Goal: Task Accomplishment & Management: Complete application form

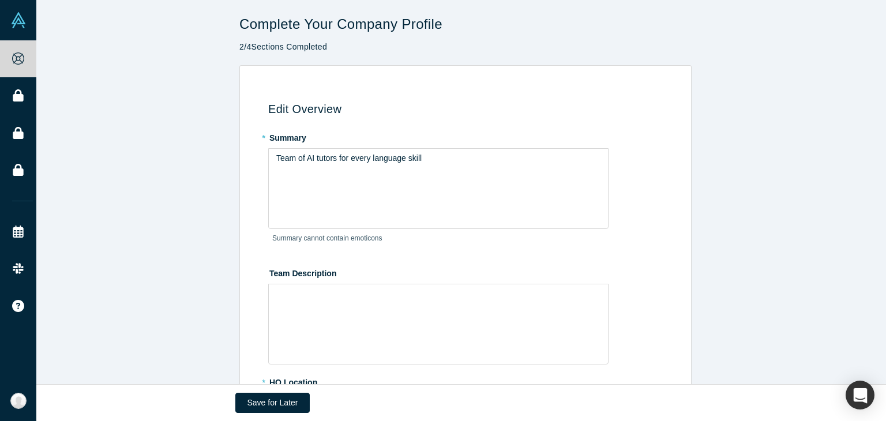
scroll to position [266, 0]
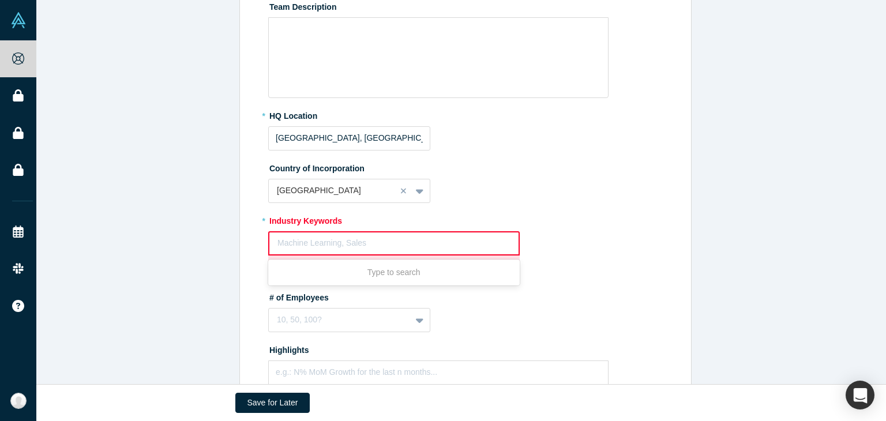
click at [427, 242] on div at bounding box center [393, 243] width 233 height 14
type input "Ed"
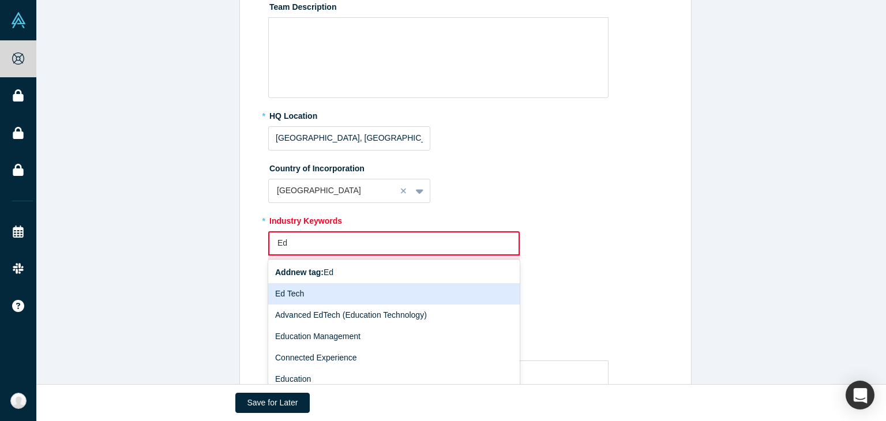
click at [399, 292] on div "Ed Tech" at bounding box center [393, 293] width 251 height 21
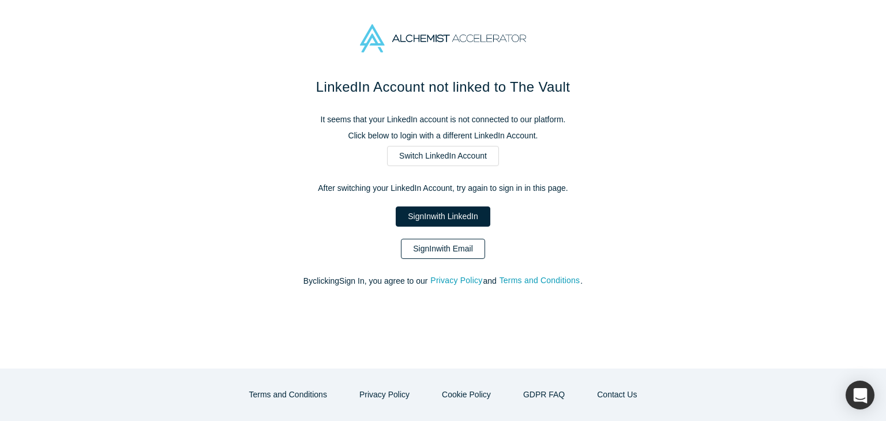
click at [447, 248] on link "Sign In with Email" at bounding box center [443, 249] width 84 height 20
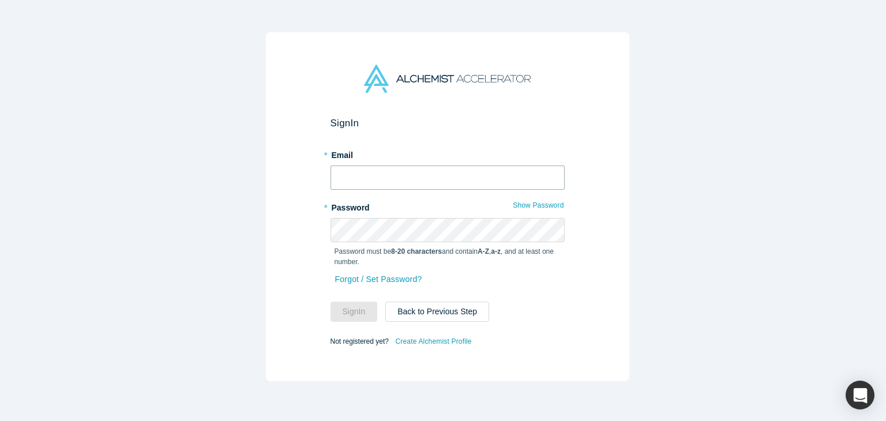
type input "[EMAIL_ADDRESS][DOMAIN_NAME]"
click at [338, 302] on button "Sign In" at bounding box center [353, 312] width 47 height 20
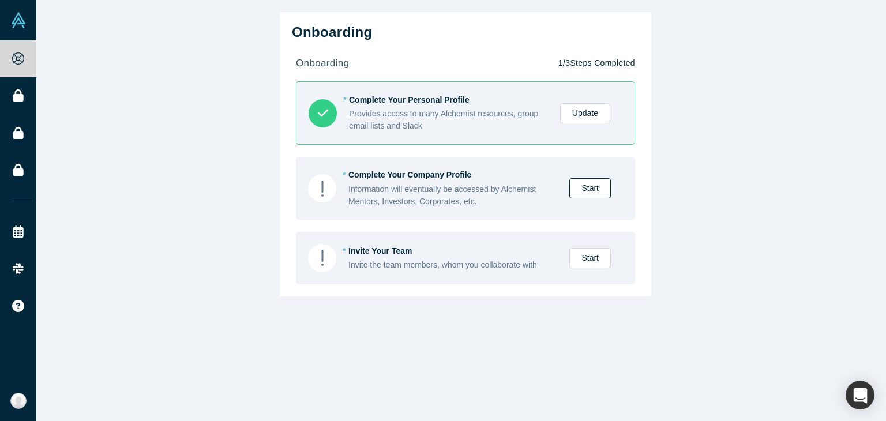
click at [579, 196] on link "Start" at bounding box center [590, 188] width 42 height 20
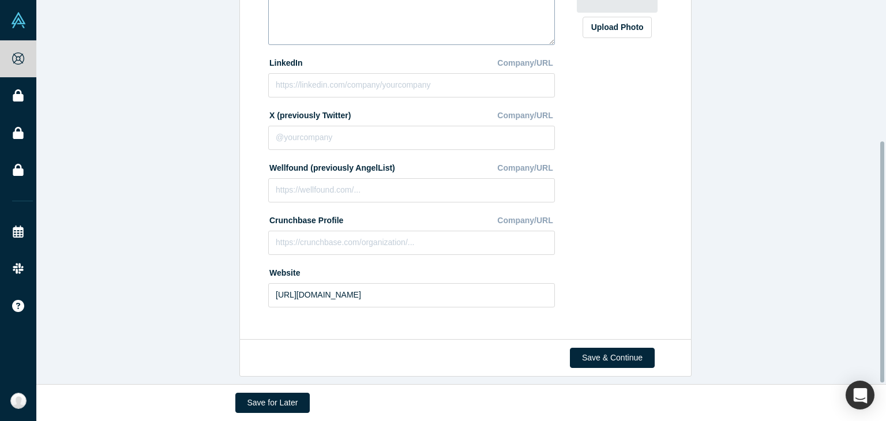
scroll to position [224, 0]
click at [596, 339] on div "Save & Continue" at bounding box center [465, 357] width 452 height 37
click at [595, 348] on button "Save & Continue" at bounding box center [612, 358] width 85 height 20
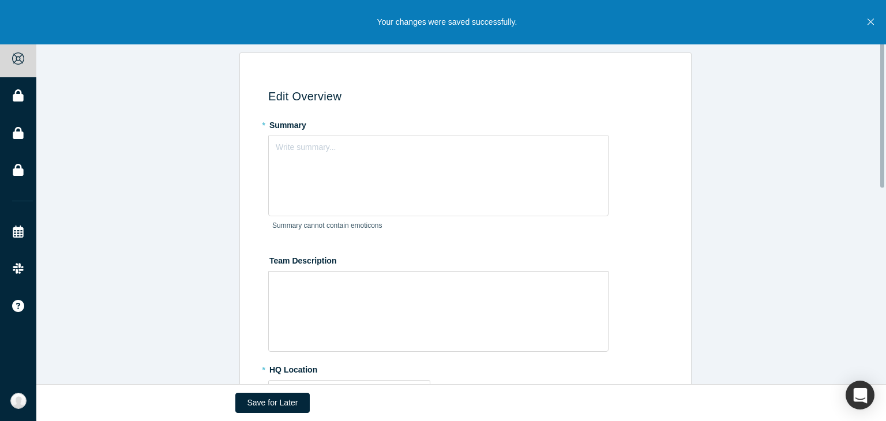
scroll to position [7, 0]
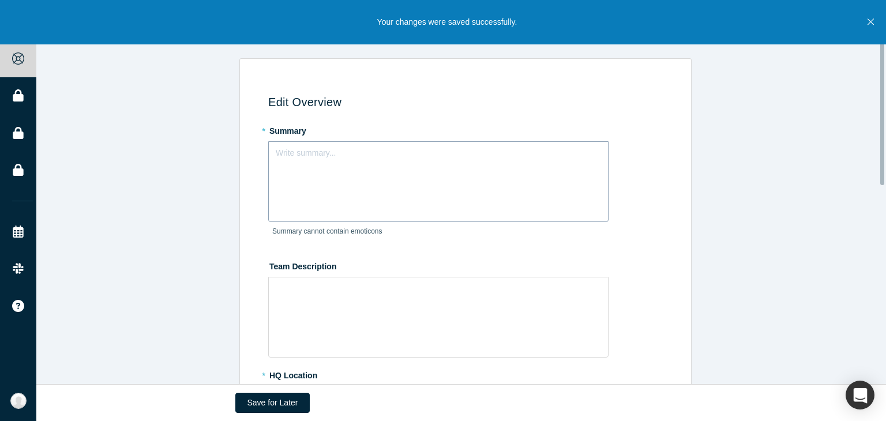
click at [455, 192] on div "Write summary..." at bounding box center [438, 181] width 340 height 81
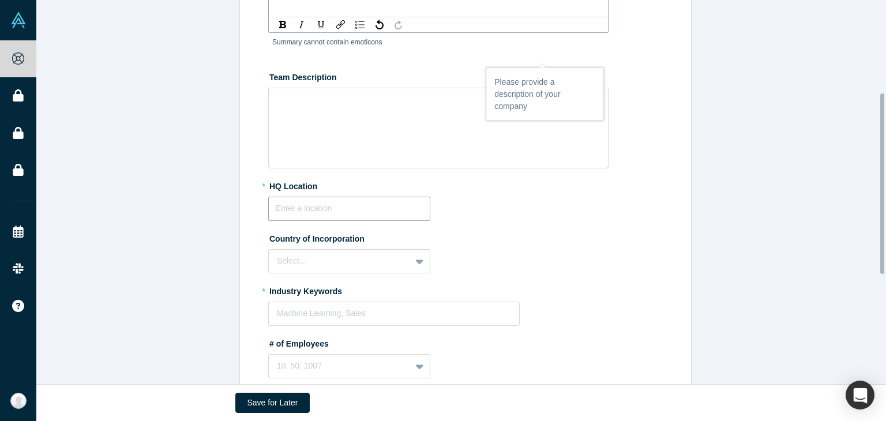
scroll to position [212, 0]
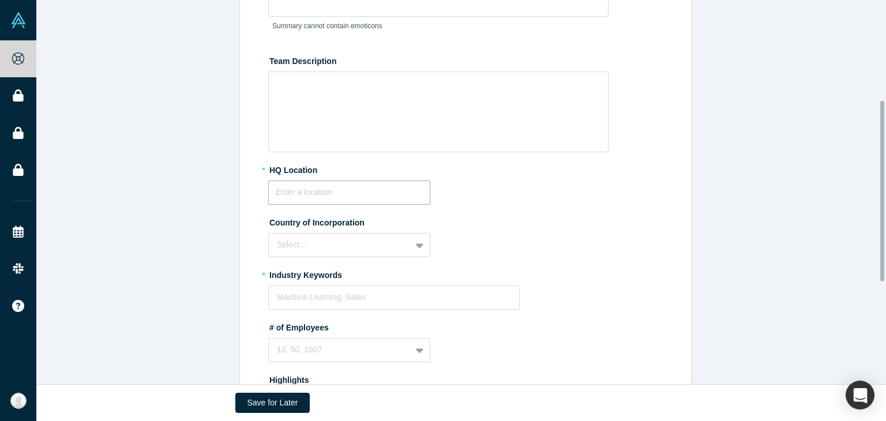
click at [355, 211] on fieldset "* Summary A Summary cannot contain emoticons Team Description * HQ Location Cou…" at bounding box center [467, 224] width 398 height 616
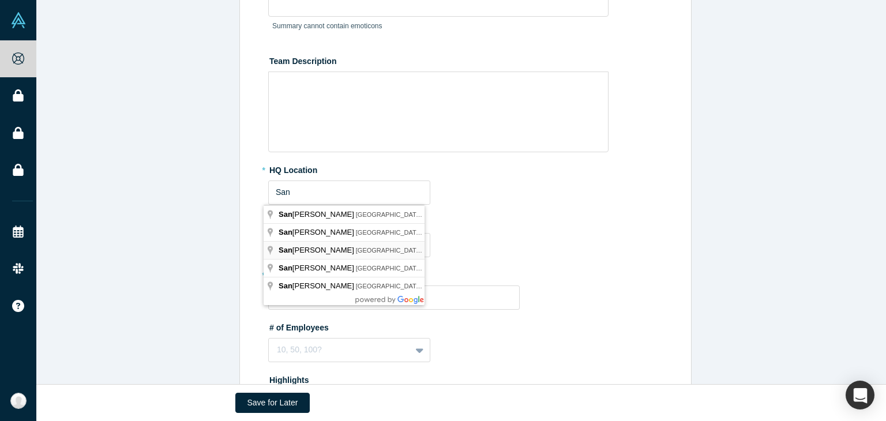
type input "[GEOGRAPHIC_DATA], [GEOGRAPHIC_DATA], [GEOGRAPHIC_DATA]"
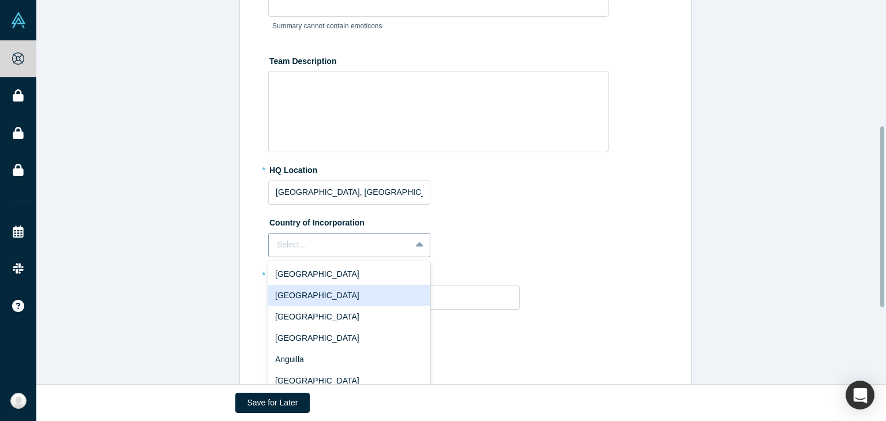
scroll to position [266, 0]
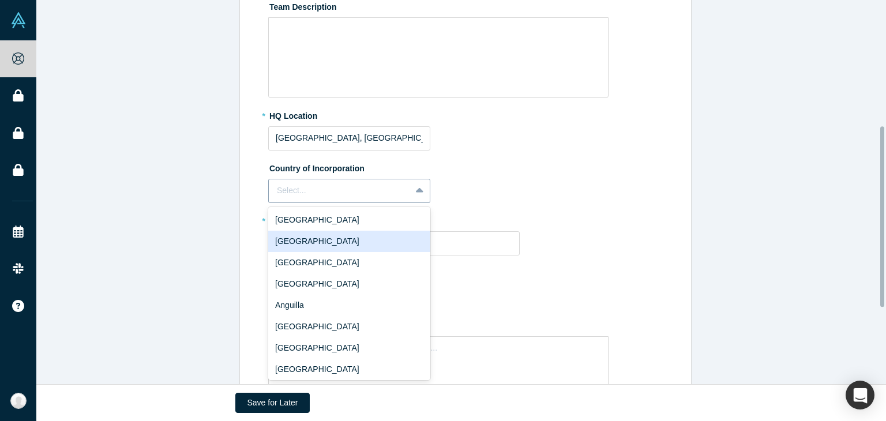
click at [336, 203] on div "249 results available. Use Up and Down to choose options, press Enter to select…" at bounding box center [349, 191] width 162 height 24
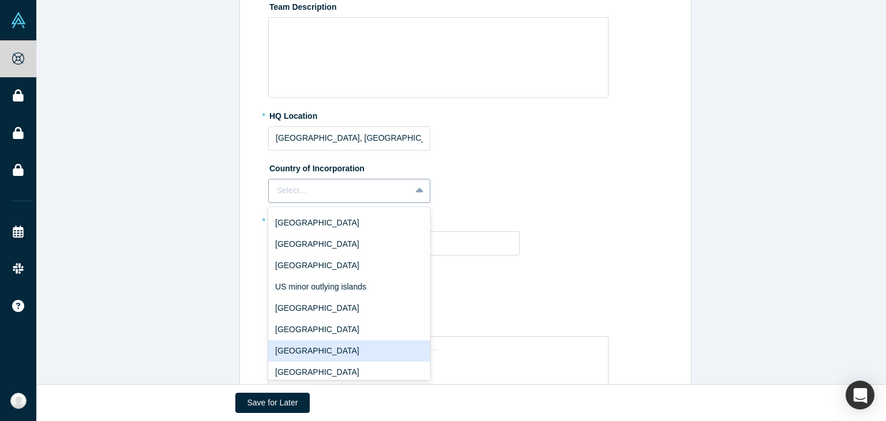
scroll to position [4910, 0]
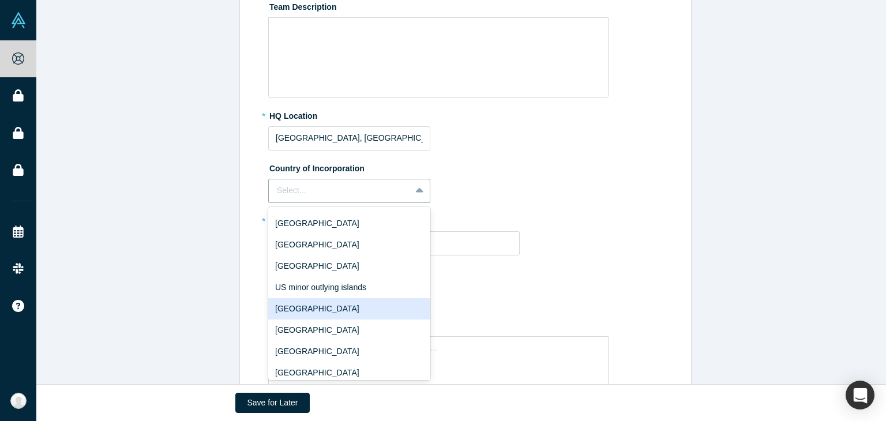
click at [323, 298] on div "[GEOGRAPHIC_DATA]" at bounding box center [349, 308] width 162 height 21
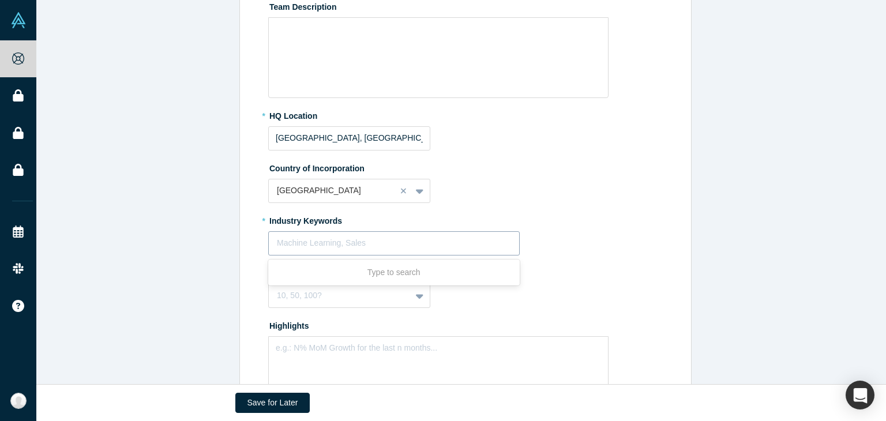
click at [324, 251] on div "Machine Learning, Sales" at bounding box center [394, 243] width 250 height 19
type input "ed"
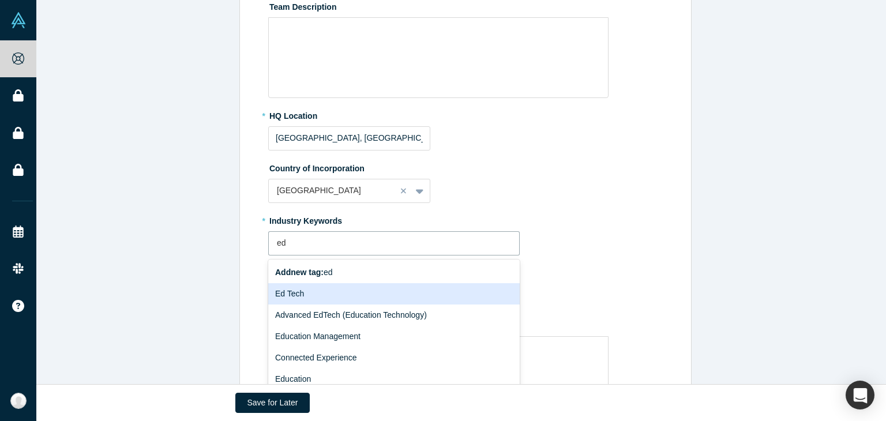
click at [312, 296] on div "Ed Tech" at bounding box center [393, 293] width 251 height 21
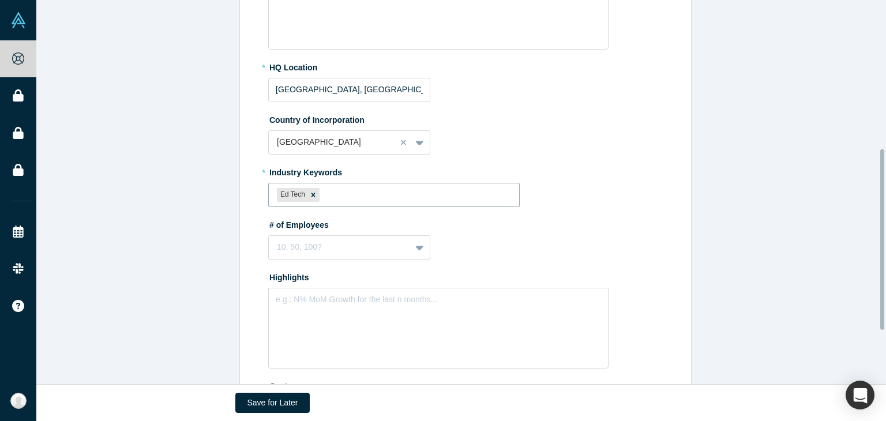
scroll to position [316, 0]
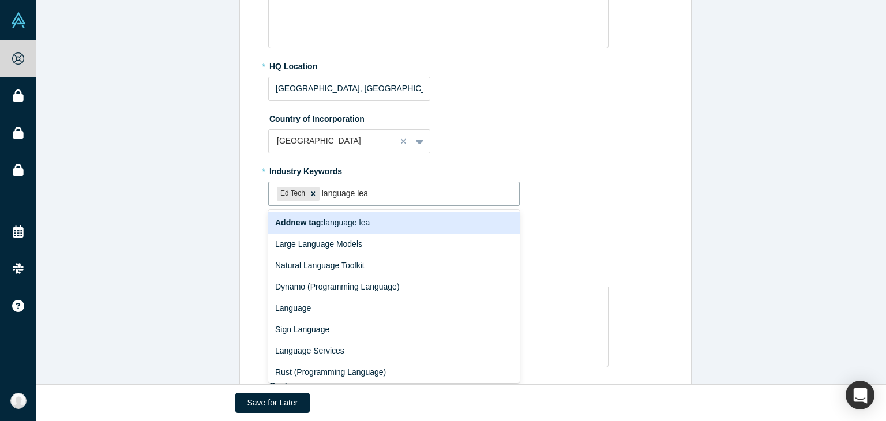
type input "language [PERSON_NAME]"
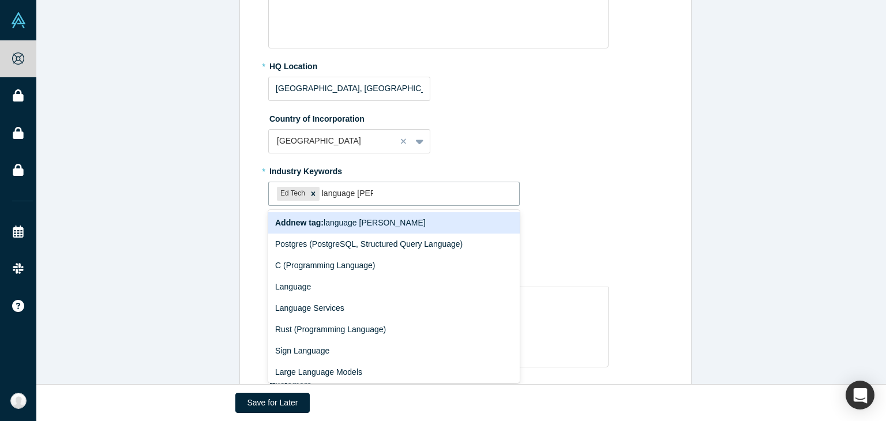
click at [337, 261] on div "C (Programming Language)" at bounding box center [393, 265] width 251 height 21
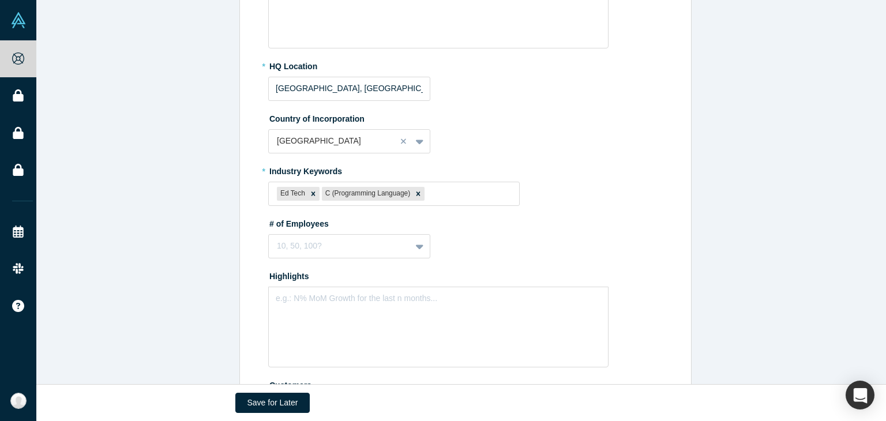
click at [337, 261] on fieldset "* Summary A Summary cannot contain emoticons Team Description * HQ Location [GE…" at bounding box center [467, 120] width 398 height 616
drag, startPoint x: 337, startPoint y: 261, endPoint x: 370, endPoint y: 228, distance: 46.1
click at [370, 228] on fieldset "* Summary A Summary cannot contain emoticons Team Description * HQ Location [GE…" at bounding box center [467, 120] width 398 height 616
click at [370, 228] on label "# of Employees" at bounding box center [467, 222] width 398 height 16
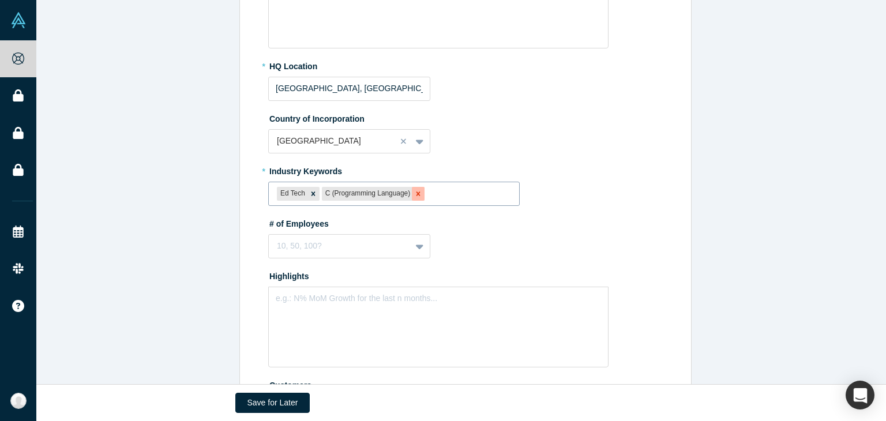
drag, startPoint x: 370, startPoint y: 228, endPoint x: 409, endPoint y: 193, distance: 53.1
click at [414, 193] on icon "Remove C (Programming Language)" at bounding box center [418, 194] width 8 height 8
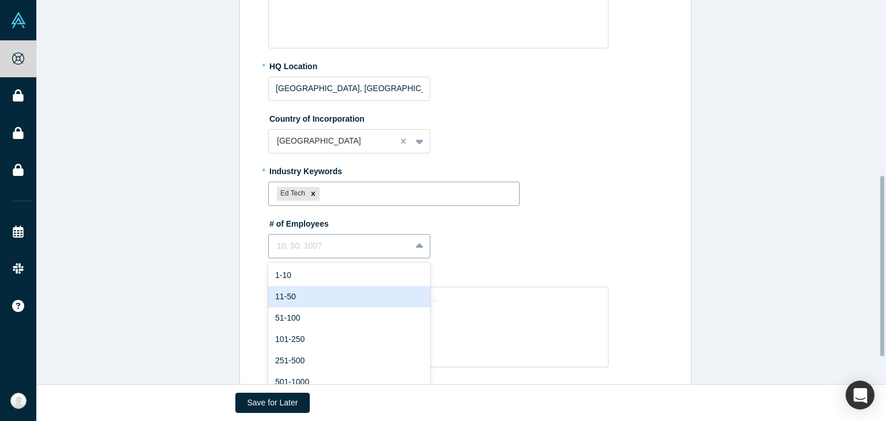
scroll to position [371, 0]
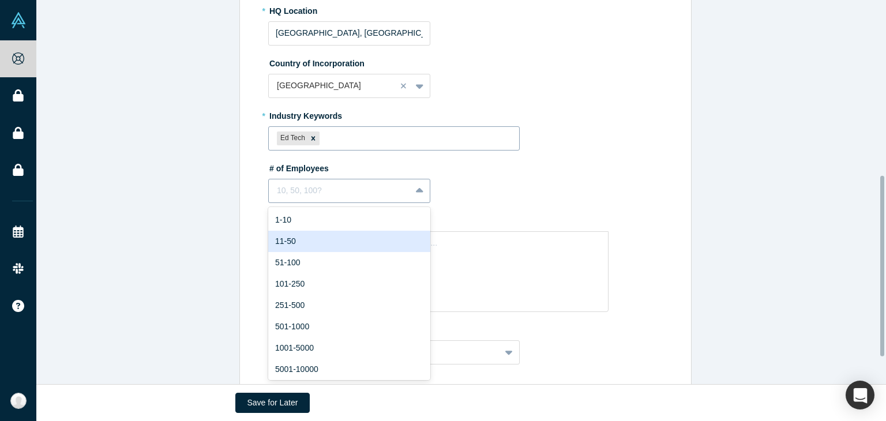
click at [338, 203] on div "9 results available. Use Up and Down to choose options, press Enter to select t…" at bounding box center [349, 191] width 162 height 24
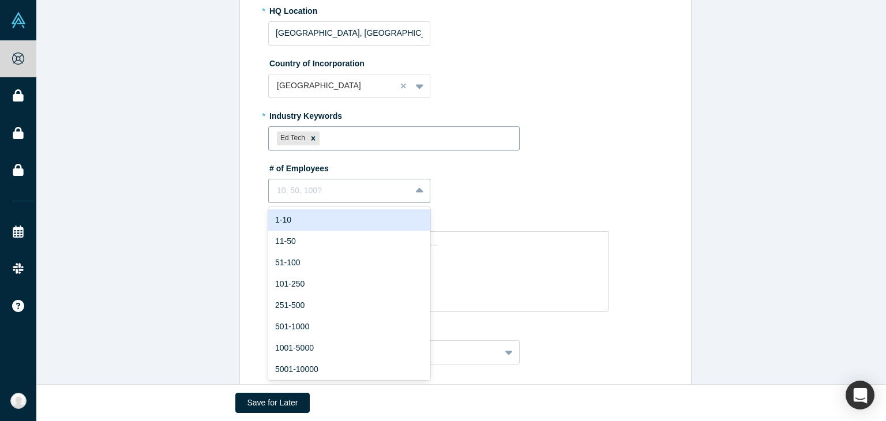
click at [336, 217] on div "1-10" at bounding box center [349, 219] width 162 height 21
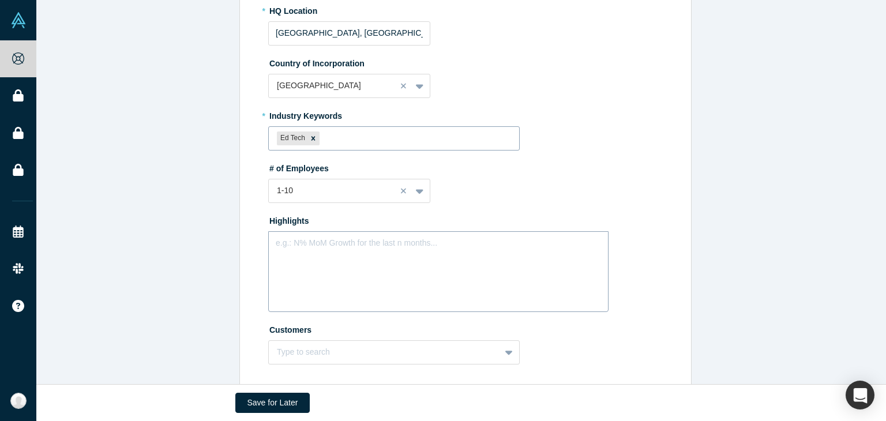
click at [334, 257] on div "e.g.: N% MoM Growth for the last n months..." at bounding box center [438, 271] width 340 height 81
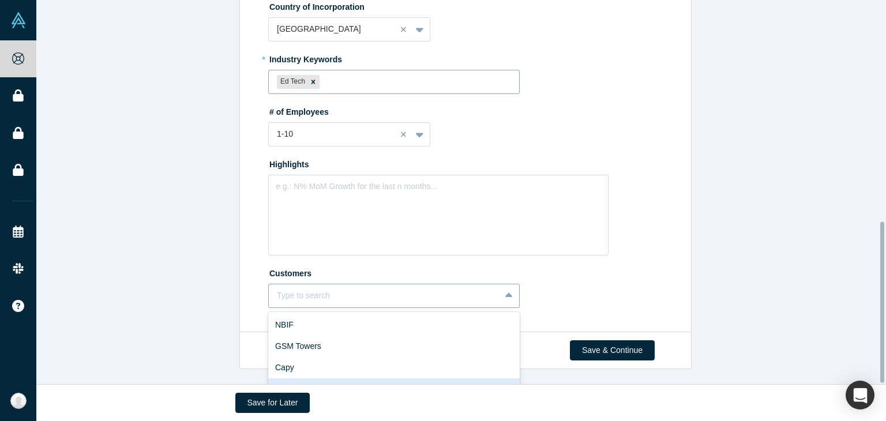
scroll to position [528, 0]
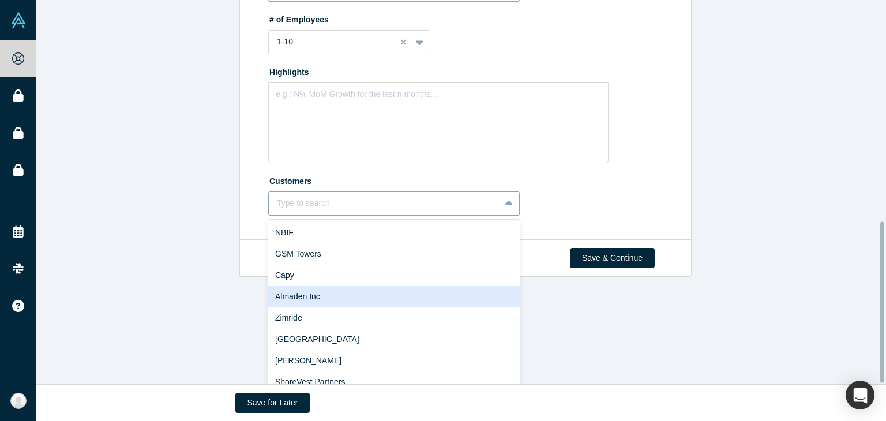
click at [352, 216] on div "10 results available. Use Up and Down to choose options, press Enter to select …" at bounding box center [393, 203] width 251 height 24
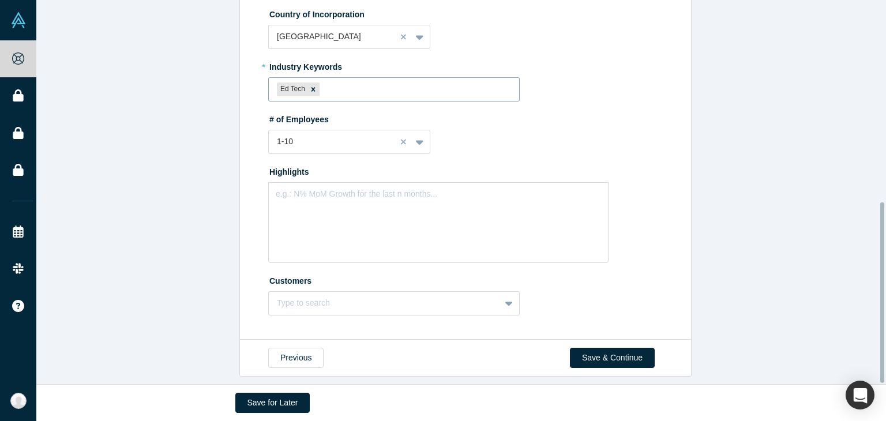
scroll to position [428, 0]
click at [556, 184] on fieldset "* Summary A Summary cannot contain emoticons Team Description * HQ Location [GE…" at bounding box center [467, 16] width 398 height 616
click at [593, 353] on button "Save & Continue" at bounding box center [612, 358] width 85 height 20
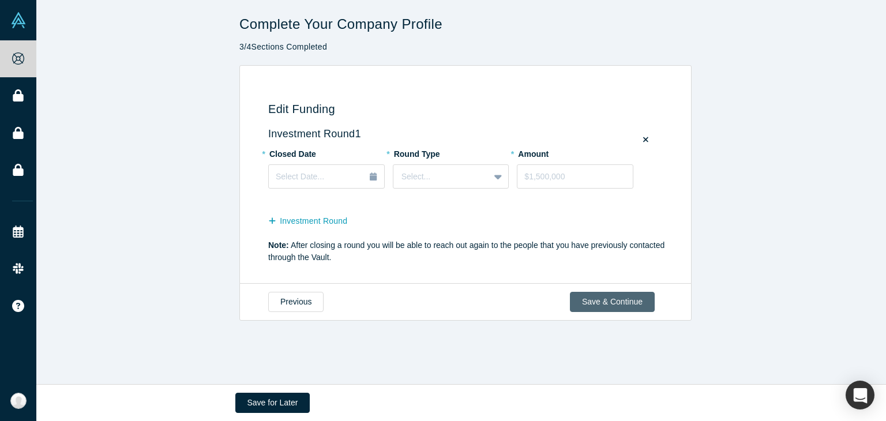
scroll to position [0, 0]
click at [576, 299] on button "Save & Continue" at bounding box center [612, 302] width 85 height 20
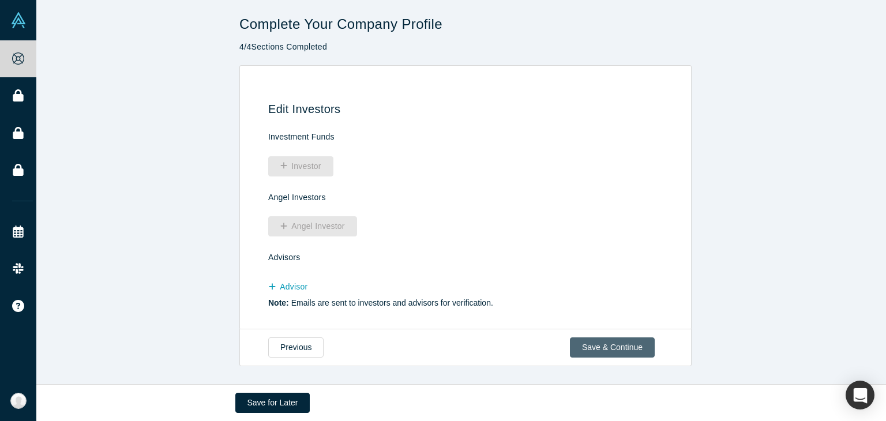
click at [584, 342] on button "Save & Continue" at bounding box center [612, 347] width 85 height 20
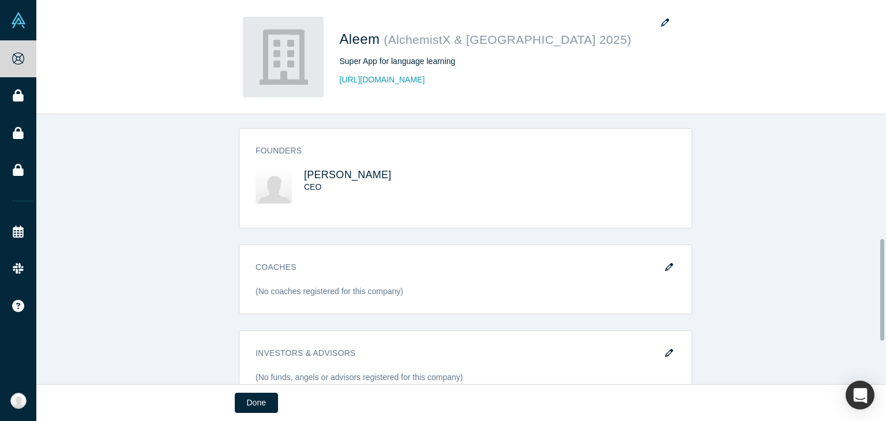
scroll to position [444, 0]
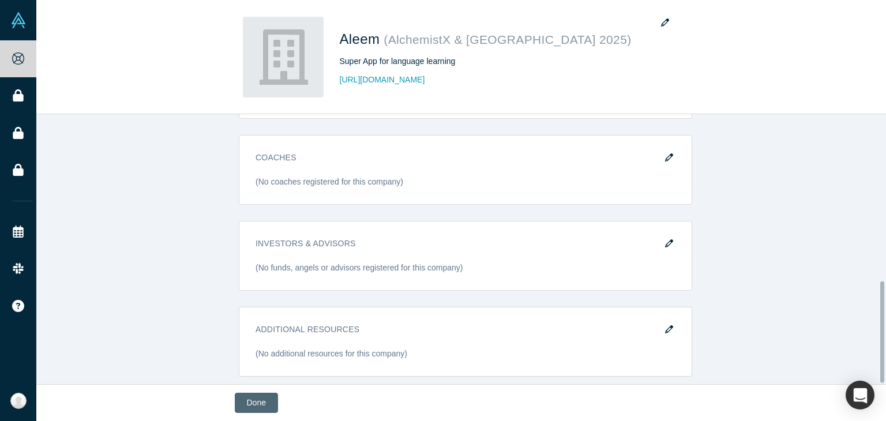
click at [254, 394] on button "Done" at bounding box center [256, 403] width 43 height 20
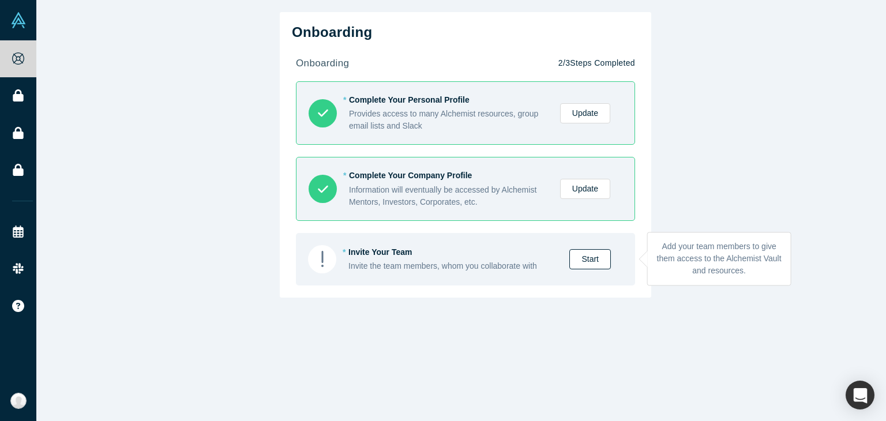
click at [578, 255] on link "Start" at bounding box center [590, 259] width 42 height 20
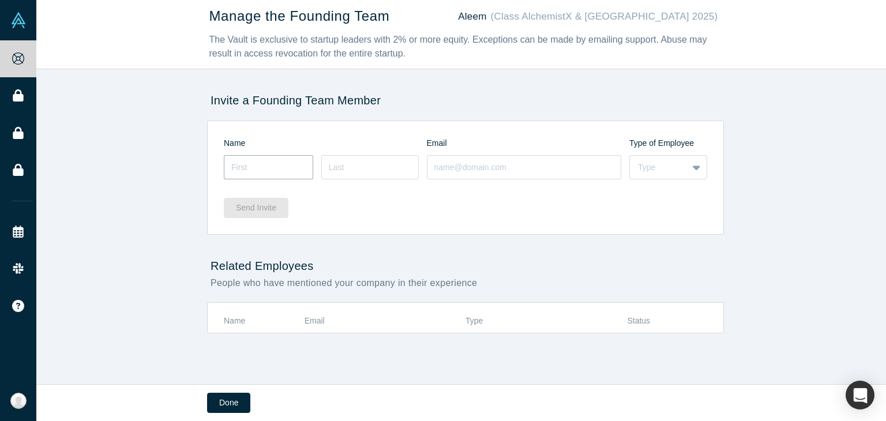
click at [261, 167] on input at bounding box center [268, 167] width 89 height 24
type input "Berdibek"
drag, startPoint x: 254, startPoint y: 167, endPoint x: 203, endPoint y: 171, distance: 51.5
click at [203, 171] on div "Manage the Founding Team Aleem (Class AlchemistX & [GEOGRAPHIC_DATA] 2025) The …" at bounding box center [465, 196] width 858 height 393
click at [437, 166] on input at bounding box center [524, 167] width 195 height 24
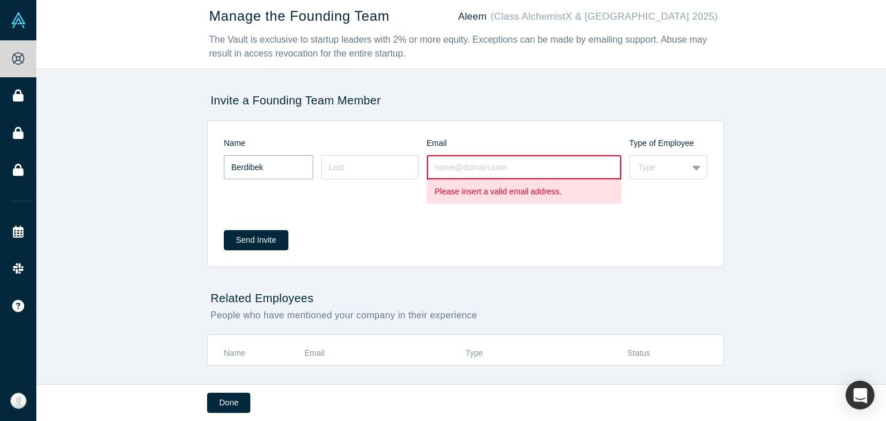
click at [266, 159] on input "Berdibek" at bounding box center [268, 167] width 89 height 24
click at [458, 168] on input at bounding box center [524, 167] width 195 height 24
paste input "Berdibek"
type input "Berdibek"
click at [351, 169] on input at bounding box center [369, 167] width 97 height 24
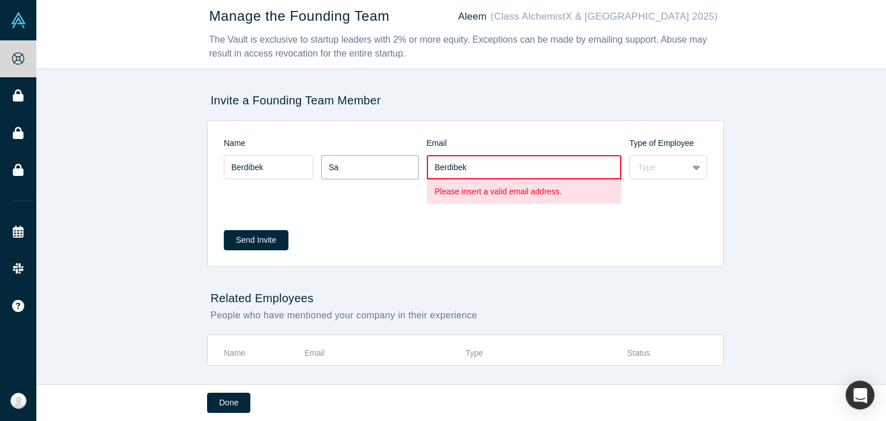
type input "S"
type input "s"
type input "[PERSON_NAME]"
click at [490, 167] on input "Berdibek" at bounding box center [524, 167] width 195 height 24
paste input "[PERSON_NAME]"
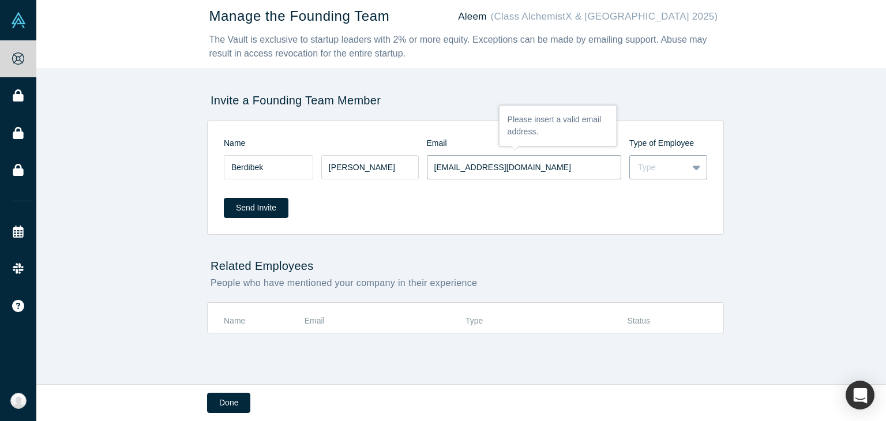
type input "[EMAIL_ADDRESS][DOMAIN_NAME]"
click at [641, 169] on div "Type" at bounding box center [659, 167] width 42 height 12
click at [637, 196] on div "Employee" at bounding box center [668, 196] width 78 height 21
click at [264, 210] on button "Send Invite" at bounding box center [256, 208] width 65 height 20
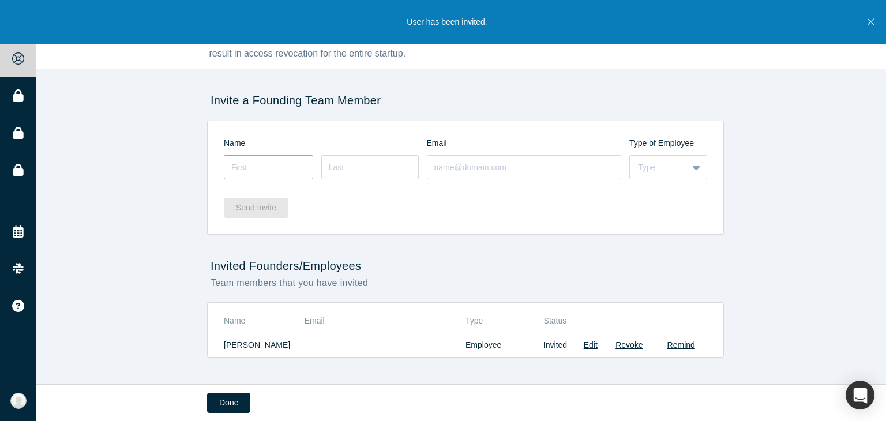
click at [277, 173] on input at bounding box center [268, 167] width 89 height 24
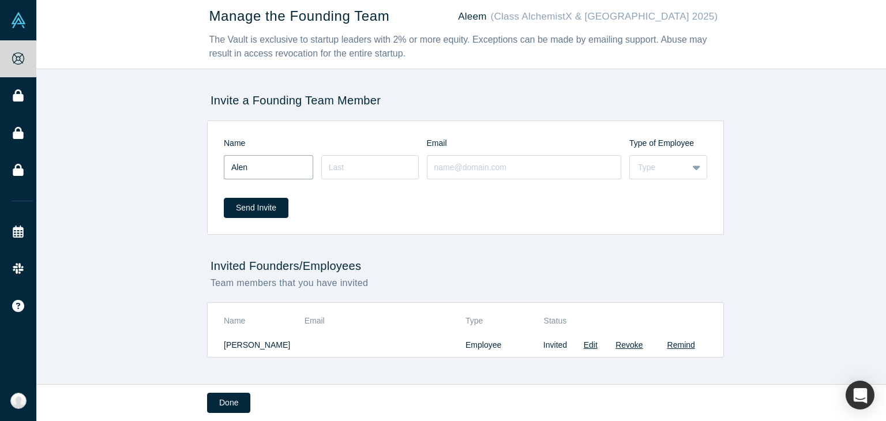
type input "Alen"
click at [326, 175] on input at bounding box center [369, 167] width 97 height 24
type input "Altay"
click at [445, 167] on input at bounding box center [524, 167] width 195 height 24
type input "[EMAIL_ADDRESS][DOMAIN_NAME]"
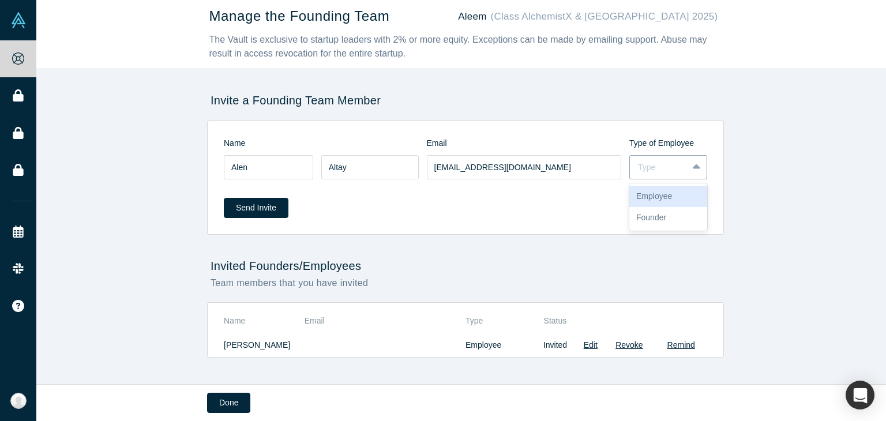
click at [650, 167] on div "Type" at bounding box center [659, 167] width 42 height 12
click at [649, 192] on div "Employee" at bounding box center [668, 196] width 78 height 21
click at [259, 201] on button "Send Invite" at bounding box center [256, 208] width 65 height 20
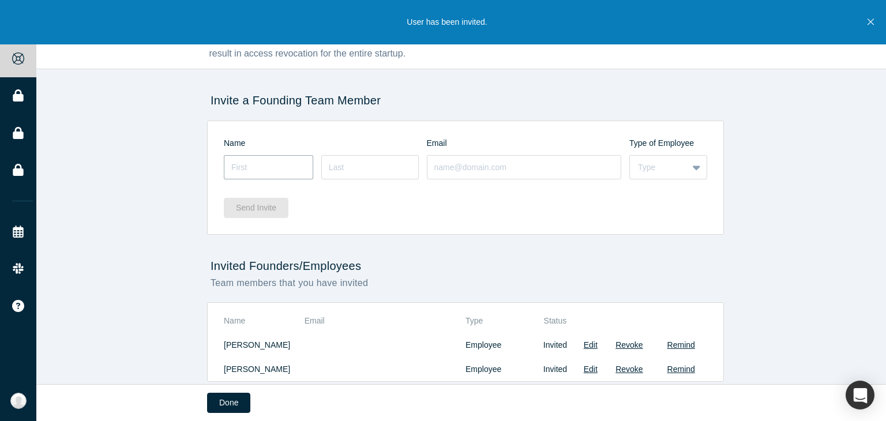
click at [258, 168] on input at bounding box center [268, 167] width 89 height 24
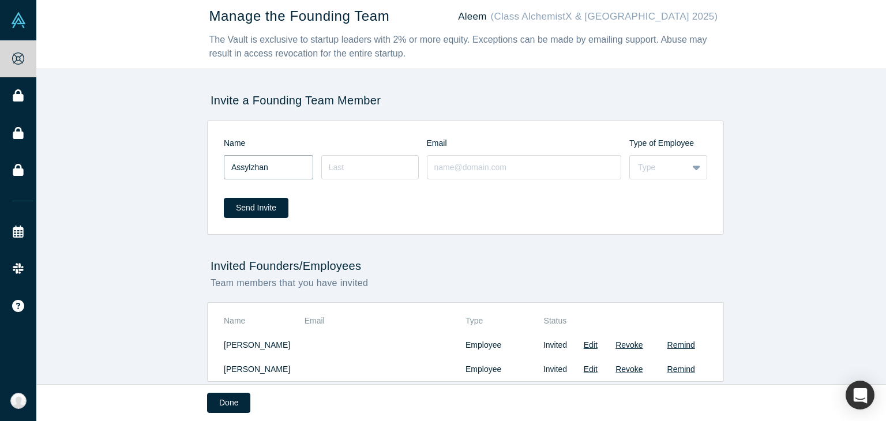
type input "Assylzhan"
click at [363, 175] on input at bounding box center [369, 167] width 97 height 24
type input "Altay"
click at [440, 175] on input at bounding box center [524, 167] width 195 height 24
type input "[EMAIL_ADDRESS][DOMAIN_NAME]"
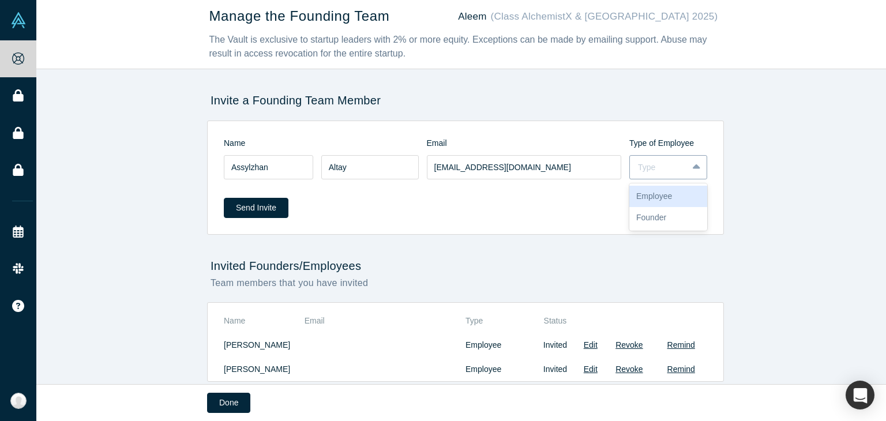
click at [638, 169] on div "Type" at bounding box center [659, 167] width 42 height 12
click at [635, 215] on div "Founder" at bounding box center [668, 217] width 78 height 21
click at [261, 208] on button "Send Invite" at bounding box center [256, 208] width 65 height 20
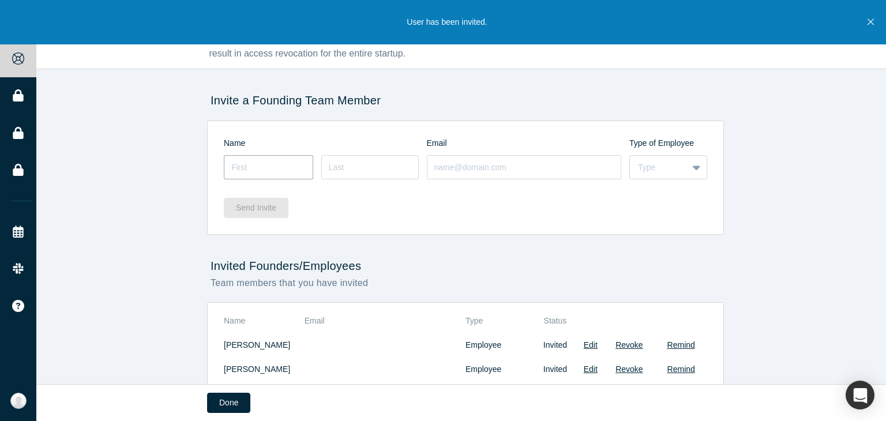
click at [232, 169] on input at bounding box center [268, 167] width 89 height 24
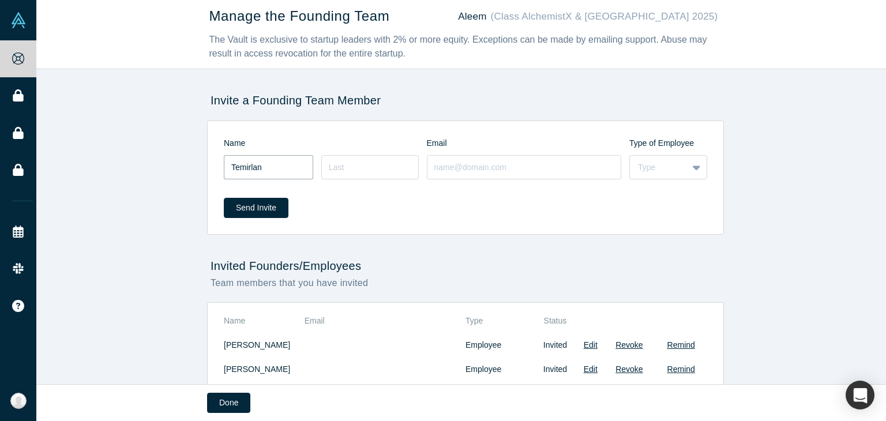
type input "Temirlan"
click at [340, 157] on input at bounding box center [369, 167] width 97 height 24
type input "[PERSON_NAME]"
click at [511, 174] on input at bounding box center [524, 167] width 195 height 24
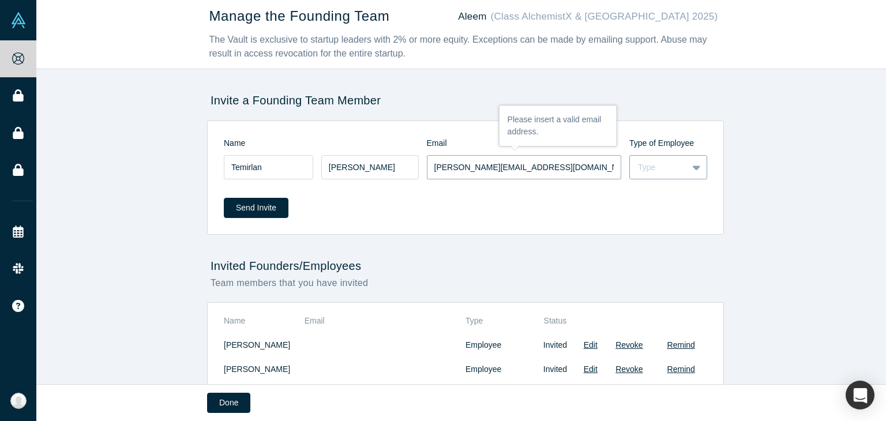
type input "[PERSON_NAME][EMAIL_ADDRESS][DOMAIN_NAME]"
click at [656, 165] on div "Type" at bounding box center [659, 167] width 42 height 12
click at [657, 217] on div "Founder" at bounding box center [668, 217] width 78 height 21
click at [249, 211] on button "Send Invite" at bounding box center [256, 208] width 65 height 20
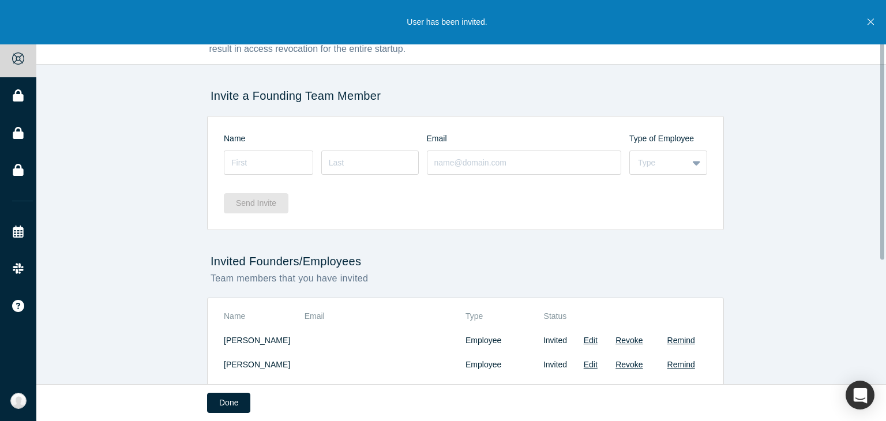
scroll to position [5, 0]
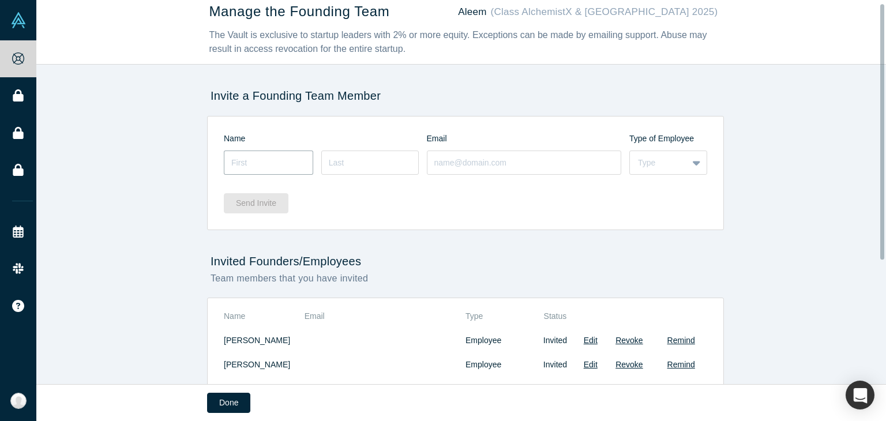
click at [251, 169] on input at bounding box center [268, 163] width 89 height 24
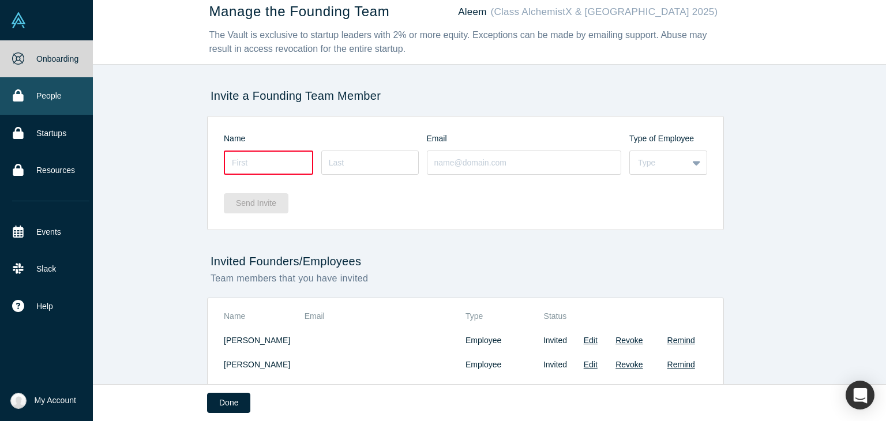
click at [45, 80] on link "People" at bounding box center [50, 95] width 101 height 37
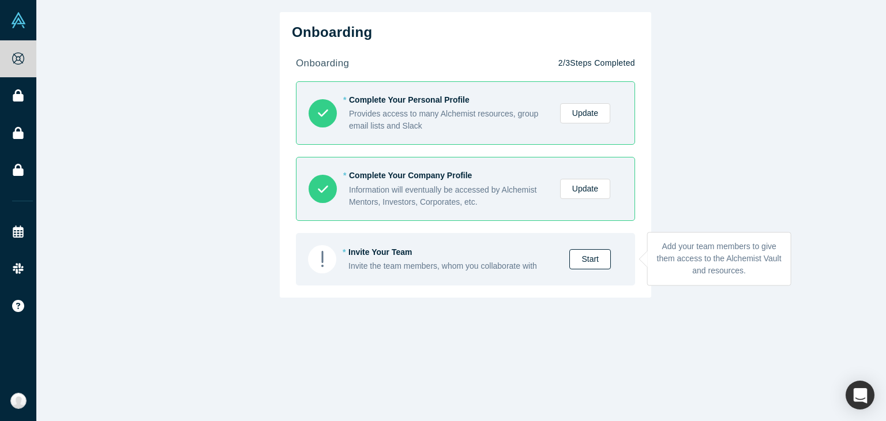
click at [580, 259] on link "Start" at bounding box center [590, 259] width 42 height 20
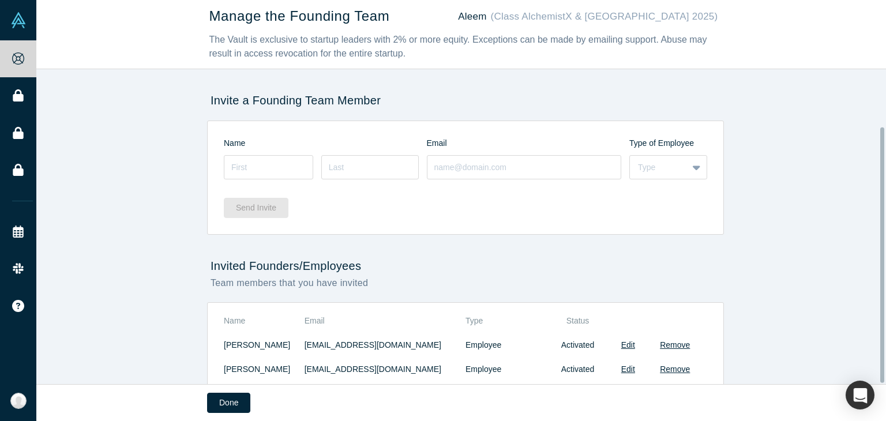
scroll to position [190, 0]
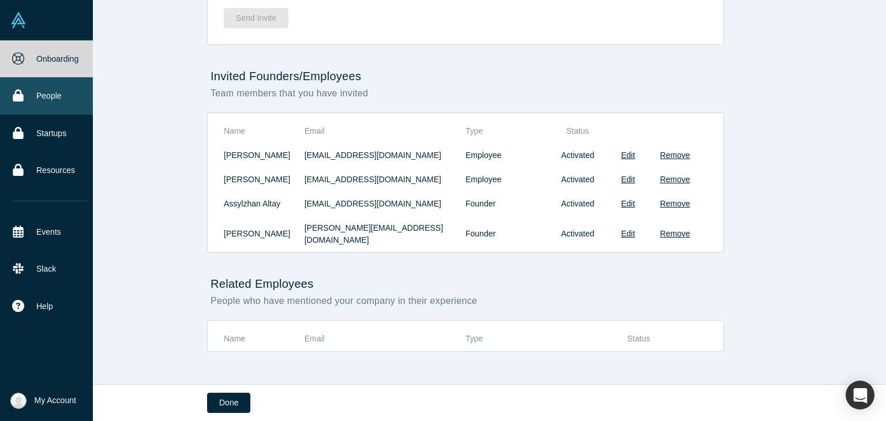
click at [24, 102] on link "People" at bounding box center [50, 95] width 101 height 37
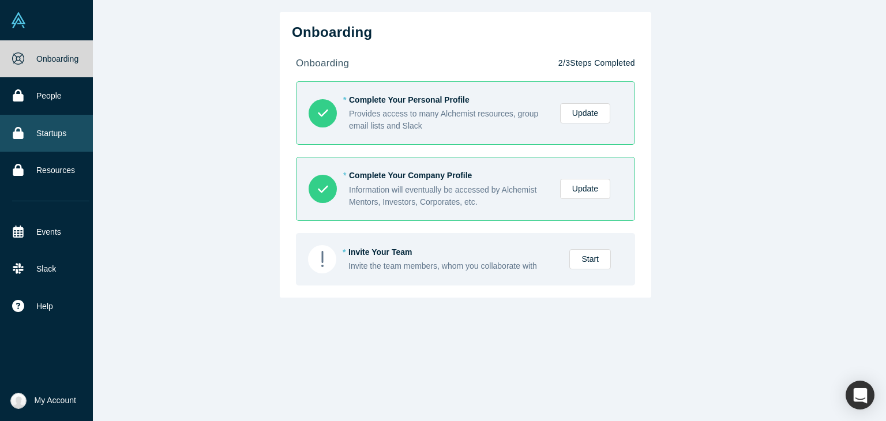
click at [35, 141] on link "Startups" at bounding box center [50, 133] width 101 height 37
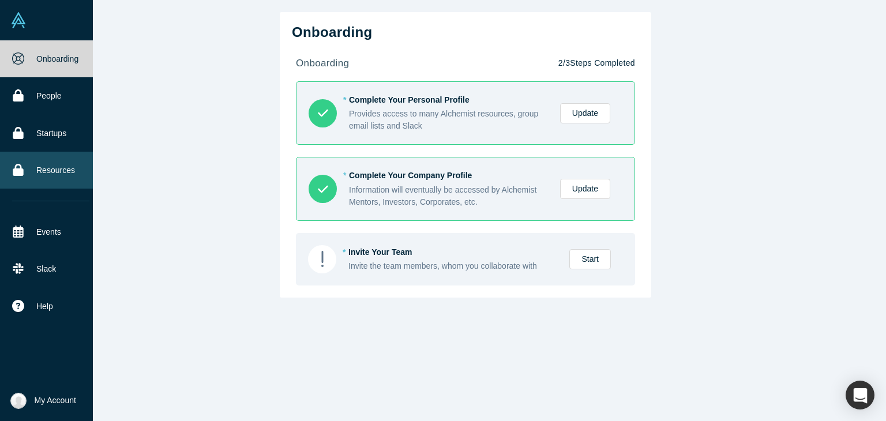
click at [16, 171] on icon at bounding box center [18, 170] width 10 height 12
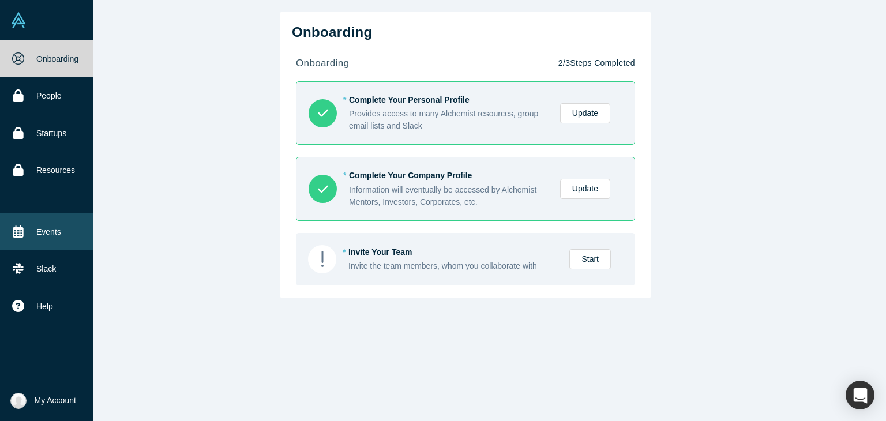
click at [27, 239] on link "Events" at bounding box center [50, 231] width 101 height 37
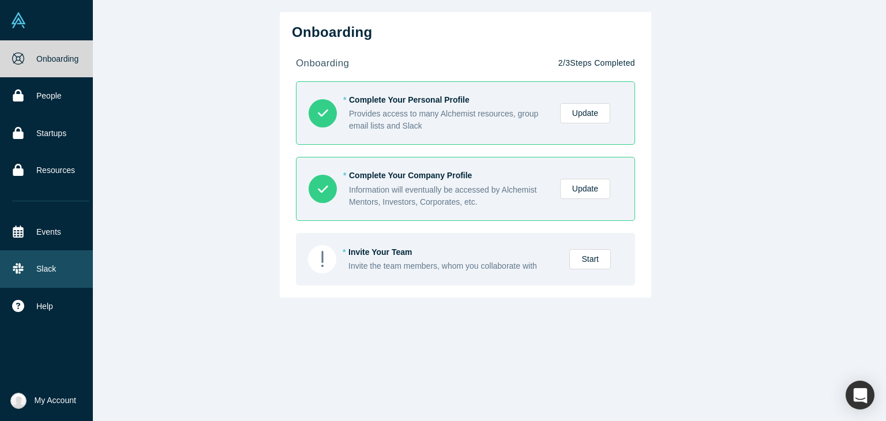
click at [17, 269] on icon at bounding box center [18, 269] width 10 height 10
click at [13, 24] on img at bounding box center [18, 20] width 16 height 16
click at [64, 396] on span "My Account" at bounding box center [56, 400] width 42 height 12
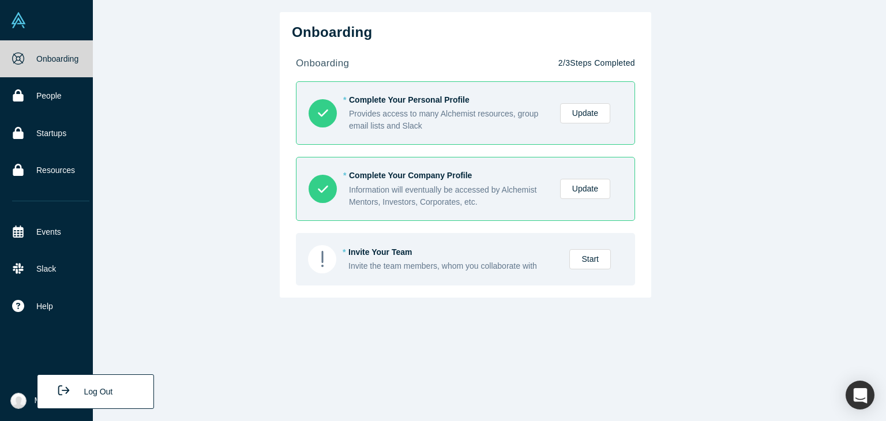
click at [17, 333] on div "Onboarding People Startups Resources Events Slack Help Contact Us GDPR" at bounding box center [50, 214] width 101 height 349
